Goal: Task Accomplishment & Management: Manage account settings

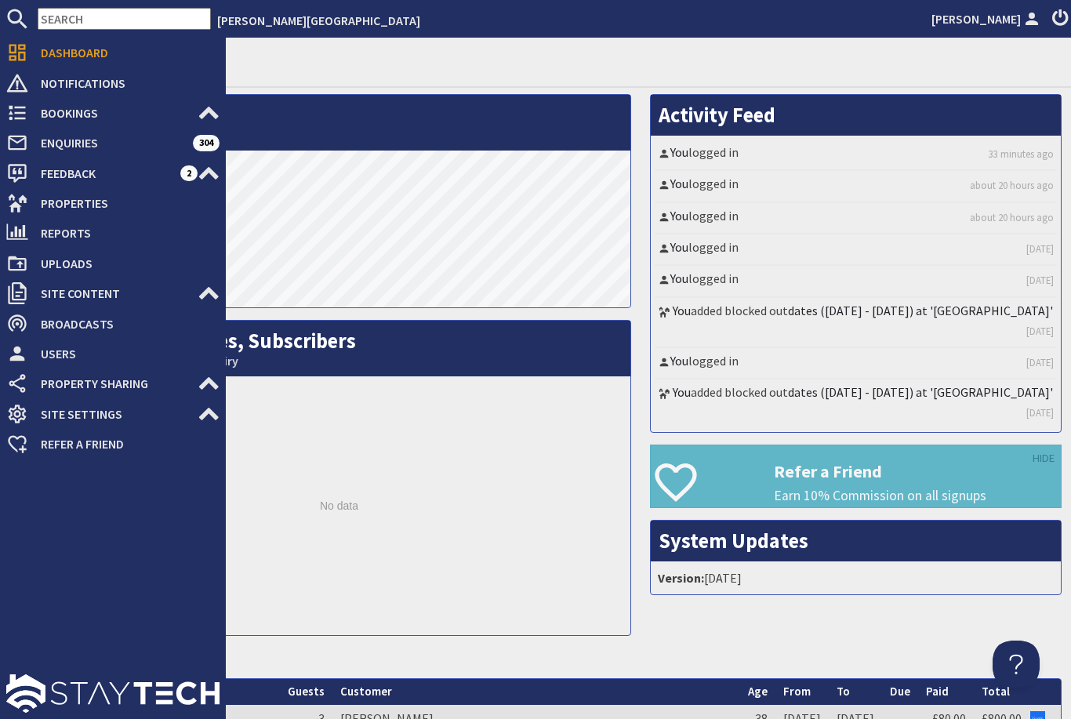
click at [10, 205] on icon at bounding box center [17, 203] width 22 height 22
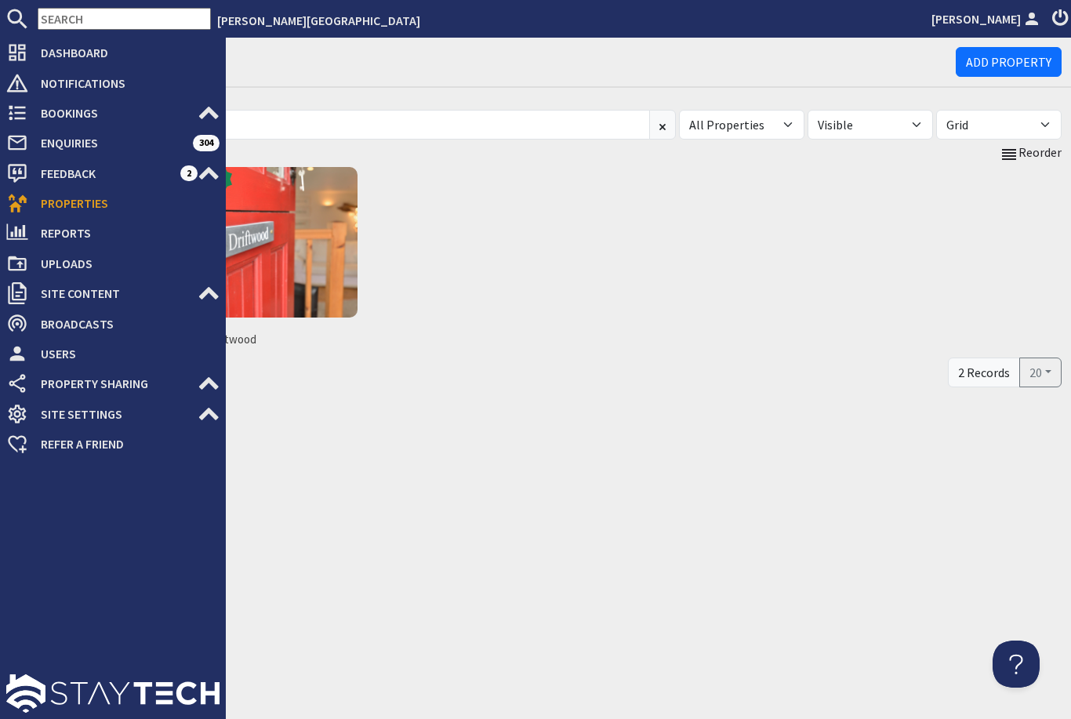
click at [278, 242] on img at bounding box center [282, 242] width 151 height 151
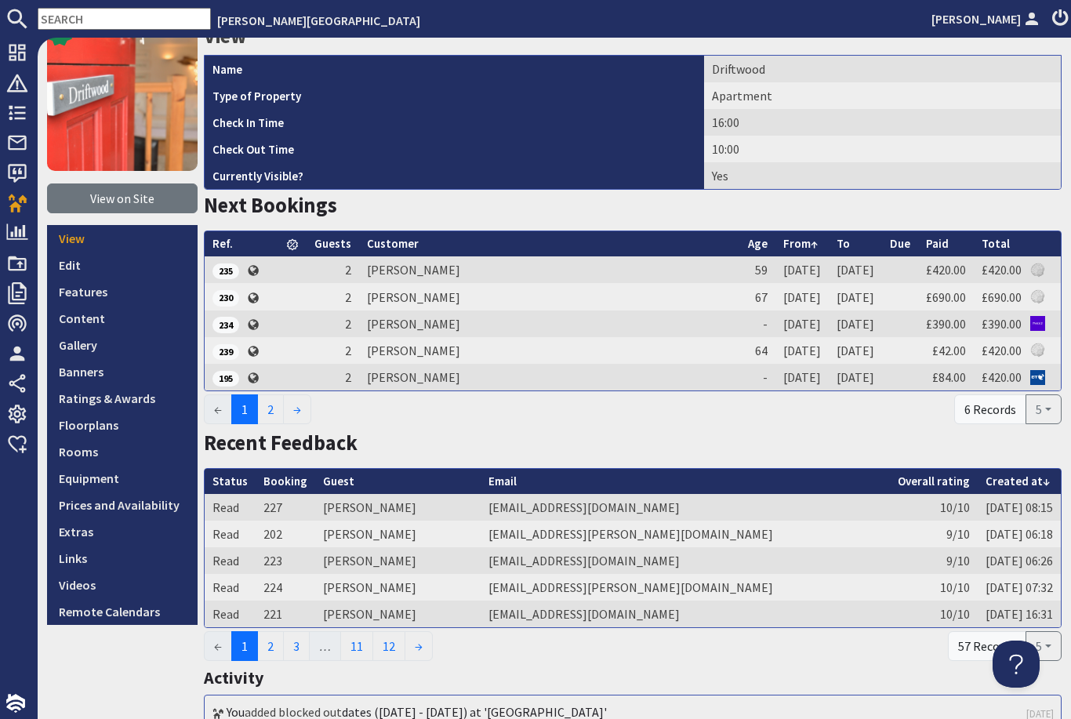
scroll to position [353, 0]
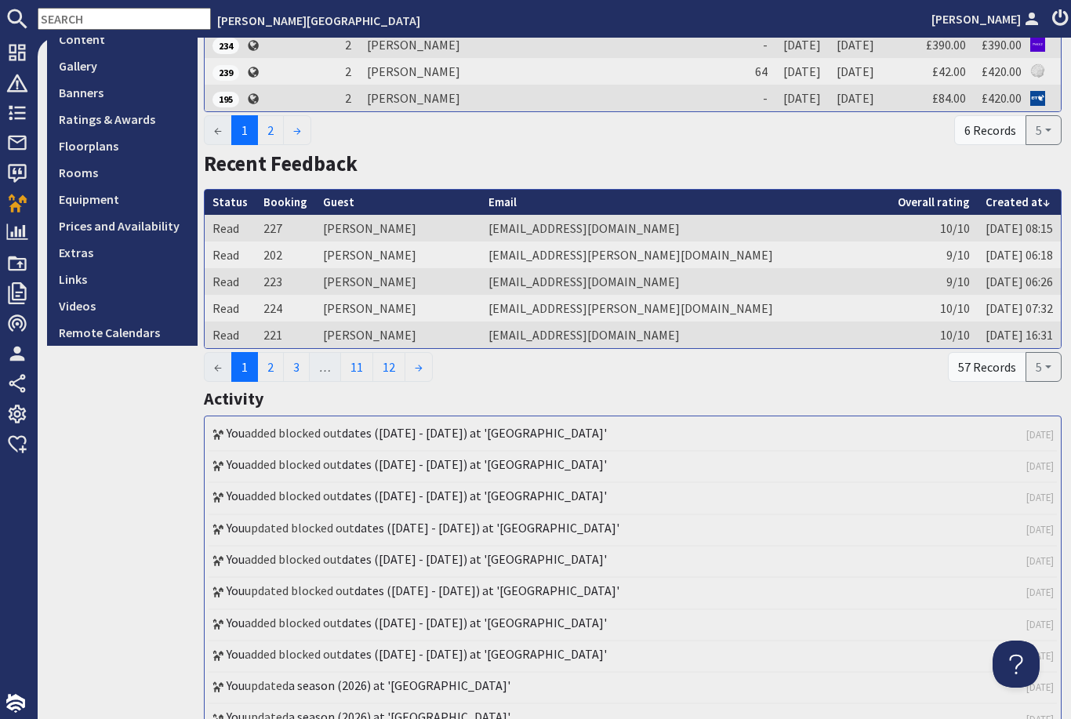
click at [108, 234] on link "Prices and Availability" at bounding box center [122, 225] width 151 height 27
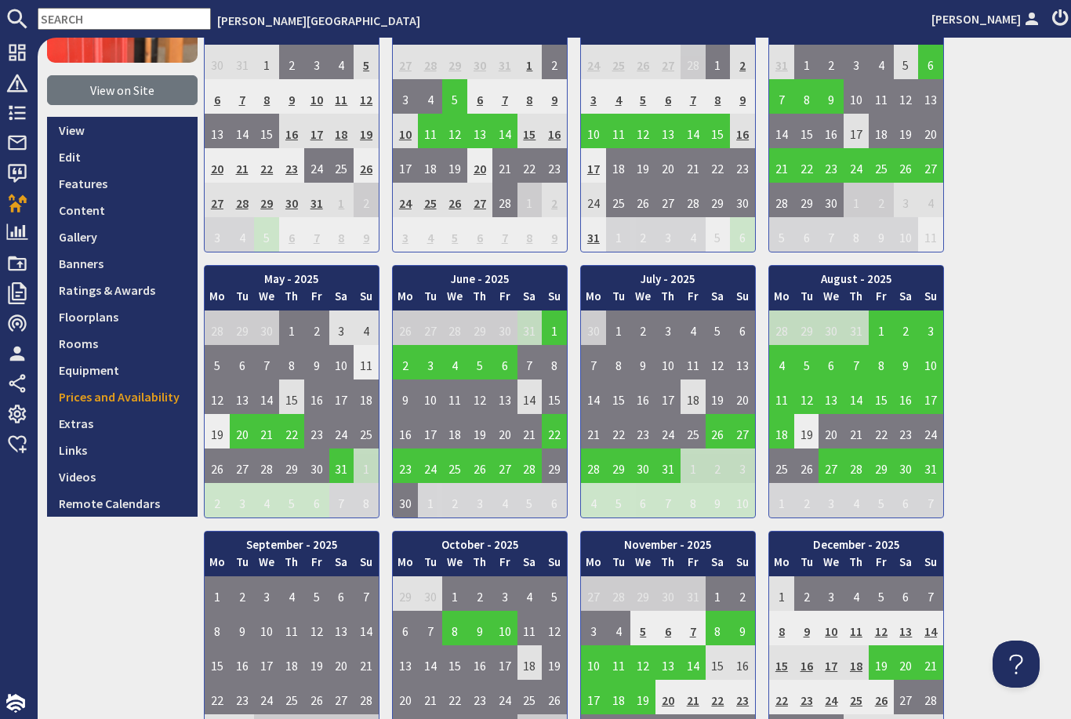
scroll to position [170, 0]
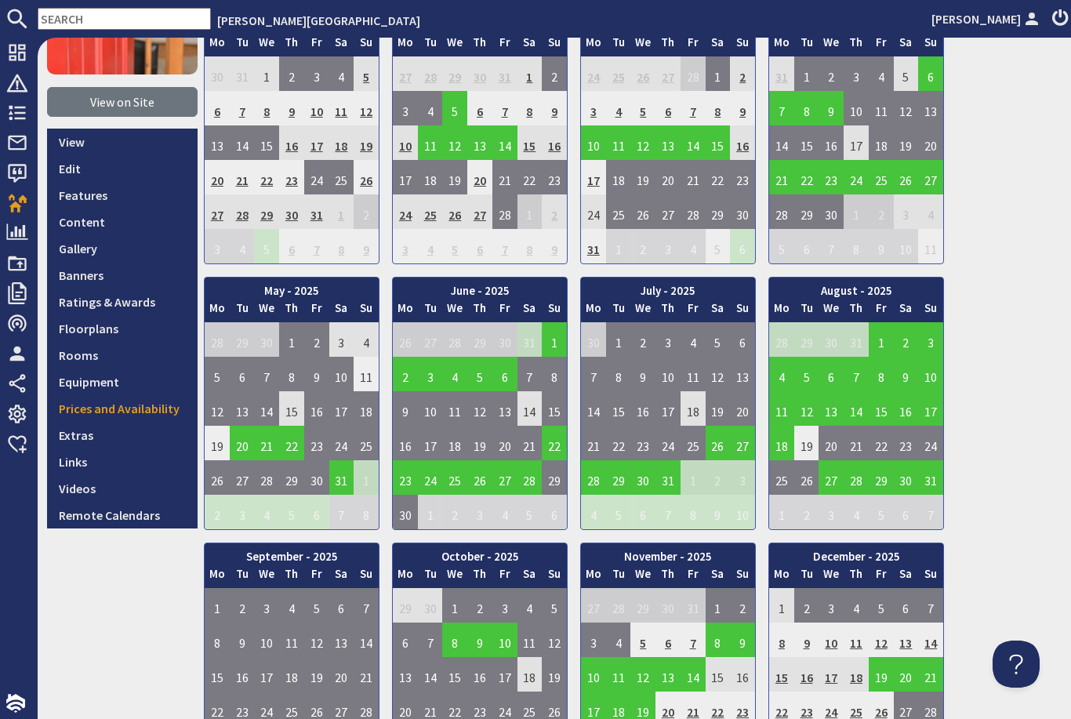
click at [19, 210] on use at bounding box center [18, 203] width 20 height 18
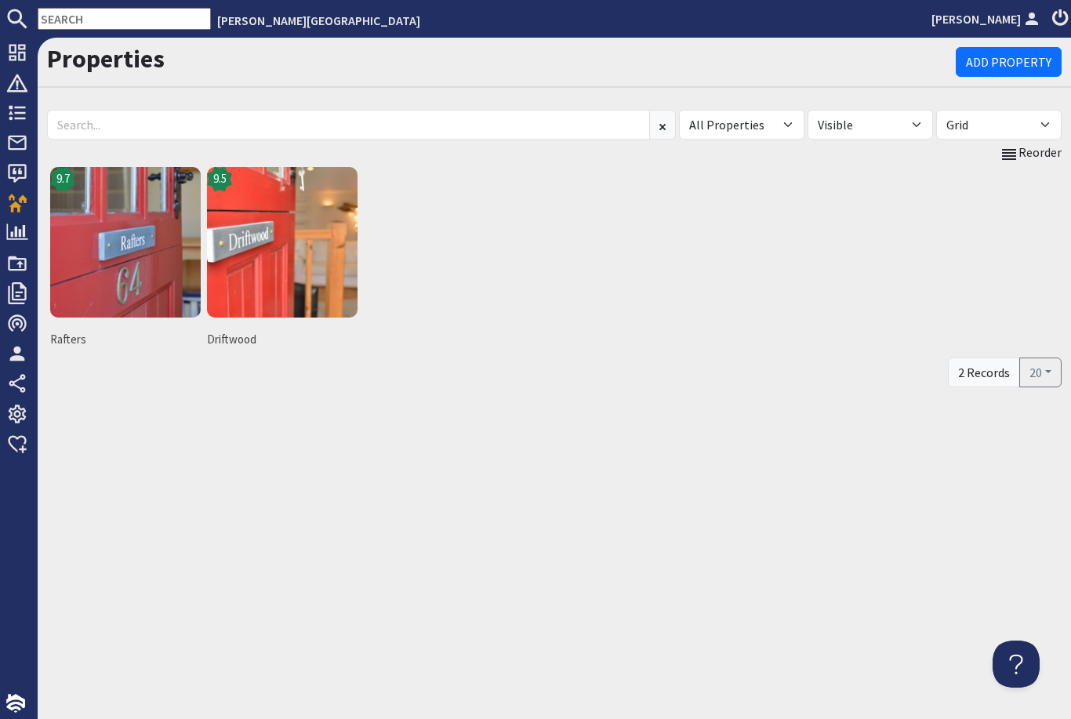
click at [125, 259] on img at bounding box center [125, 242] width 151 height 151
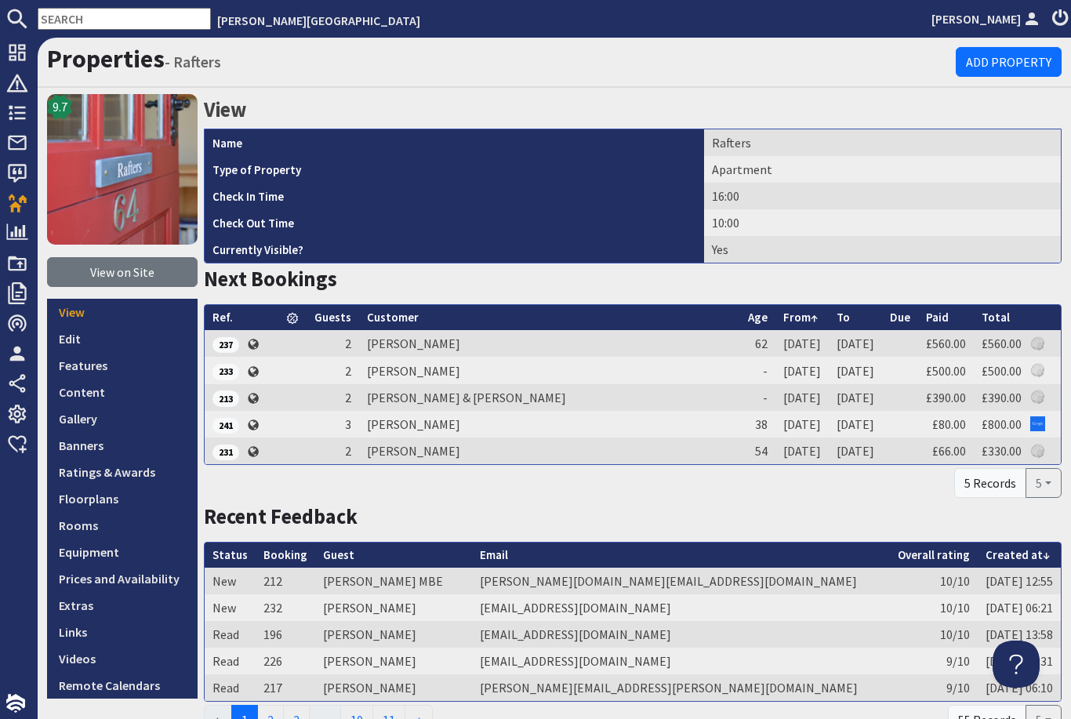
click at [135, 589] on link "Prices and Availability" at bounding box center [122, 578] width 151 height 27
